Goal: Transaction & Acquisition: Purchase product/service

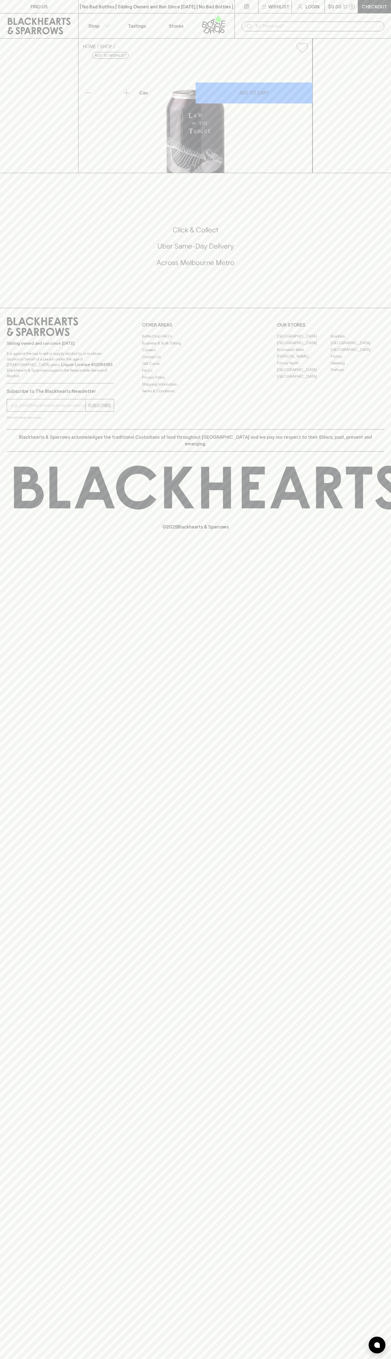
click at [117, 16] on button "Shop" at bounding box center [98, 25] width 39 height 25
click at [368, 848] on div at bounding box center [195, 679] width 391 height 1359
click at [272, 1359] on html "FIND US | No Bad Bottles | Sibling Owned and Run Since [DATE] | No Bad Bottles …" at bounding box center [195, 679] width 391 height 1359
click at [13, 552] on div at bounding box center [195, 679] width 391 height 1359
